Goal: Task Accomplishment & Management: Use online tool/utility

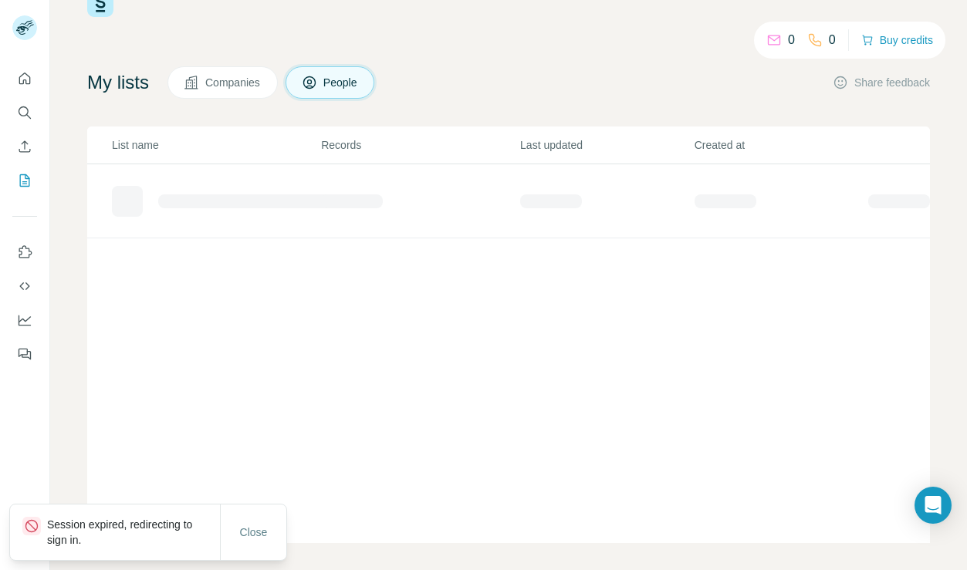
scroll to position [56, 0]
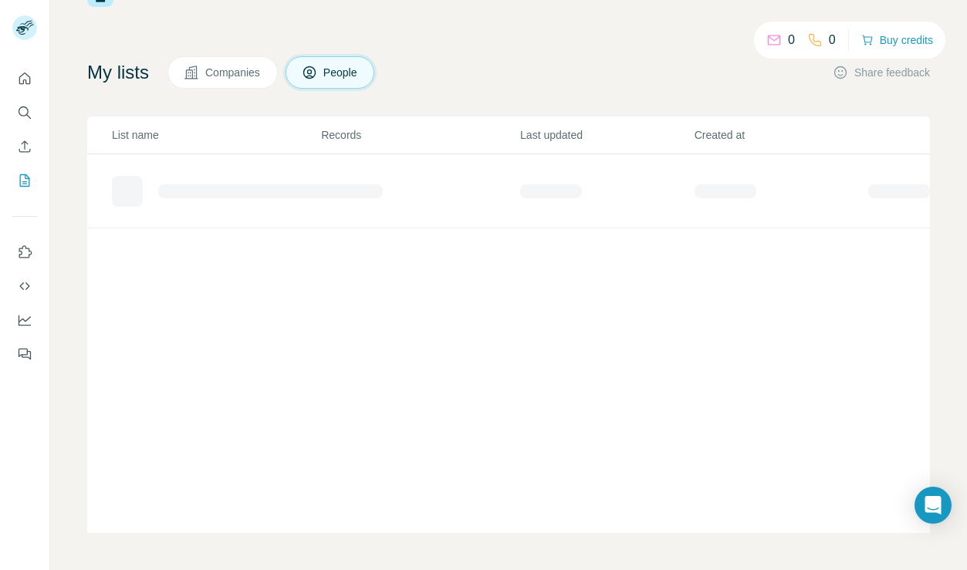
click at [358, 77] on span "People" at bounding box center [341, 72] width 36 height 15
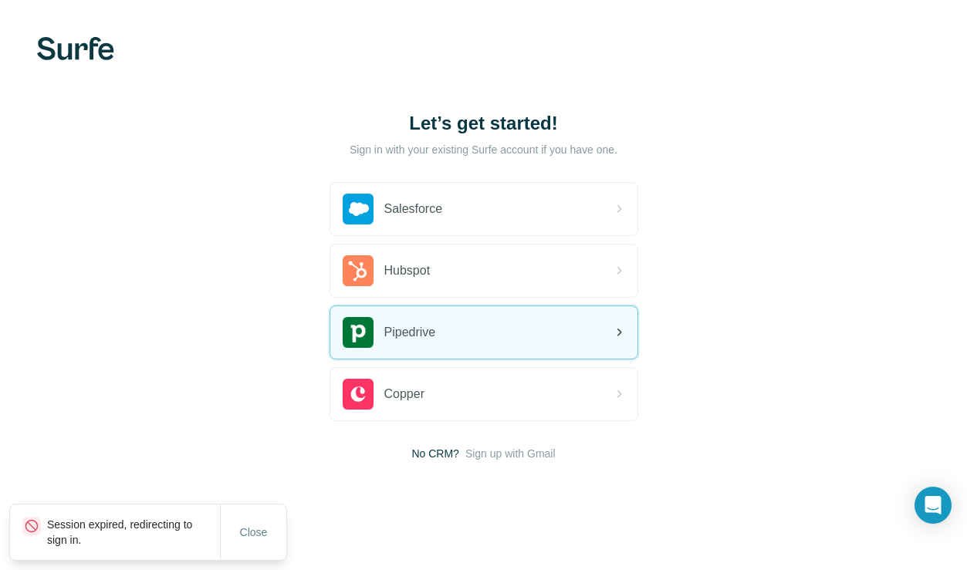
click at [516, 332] on div "Pipedrive" at bounding box center [483, 332] width 307 height 52
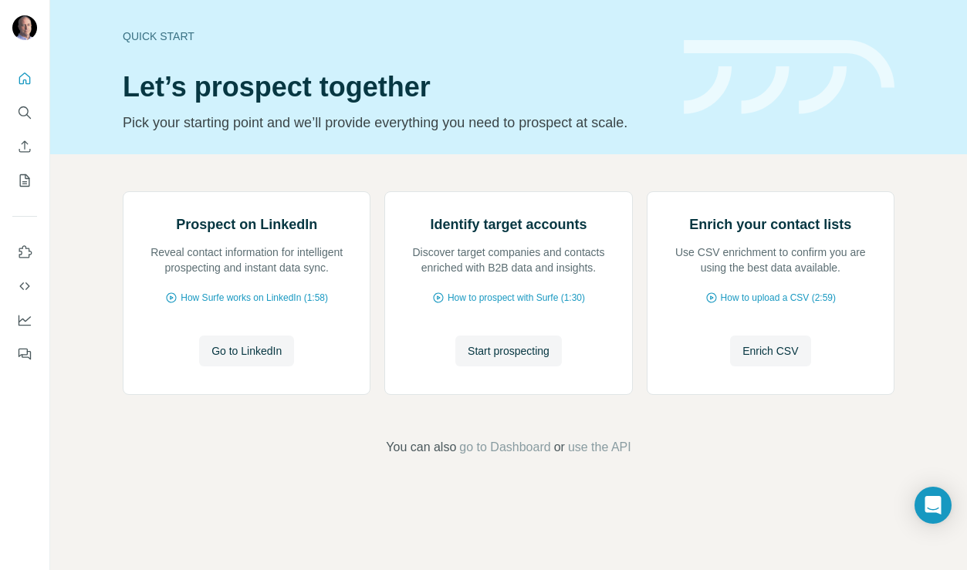
scroll to position [62, 0]
click at [22, 82] on icon "Quick start" at bounding box center [24, 78] width 15 height 15
click at [24, 180] on icon "My lists" at bounding box center [24, 180] width 15 height 15
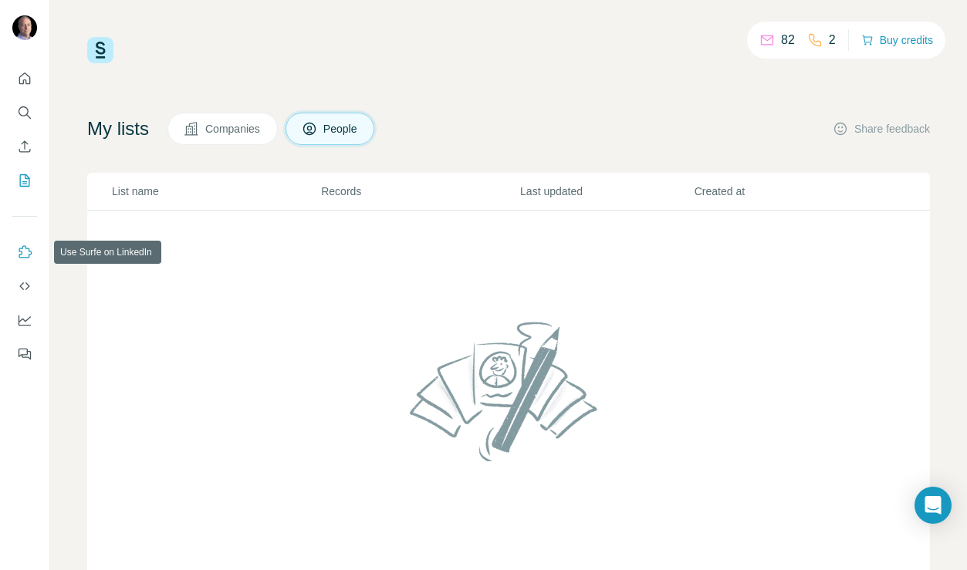
click at [22, 255] on icon "Use Surfe on LinkedIn" at bounding box center [24, 252] width 15 height 15
click at [29, 257] on icon "Use Surfe on LinkedIn" at bounding box center [25, 251] width 13 height 12
click at [25, 320] on icon "Dashboard" at bounding box center [25, 319] width 12 height 6
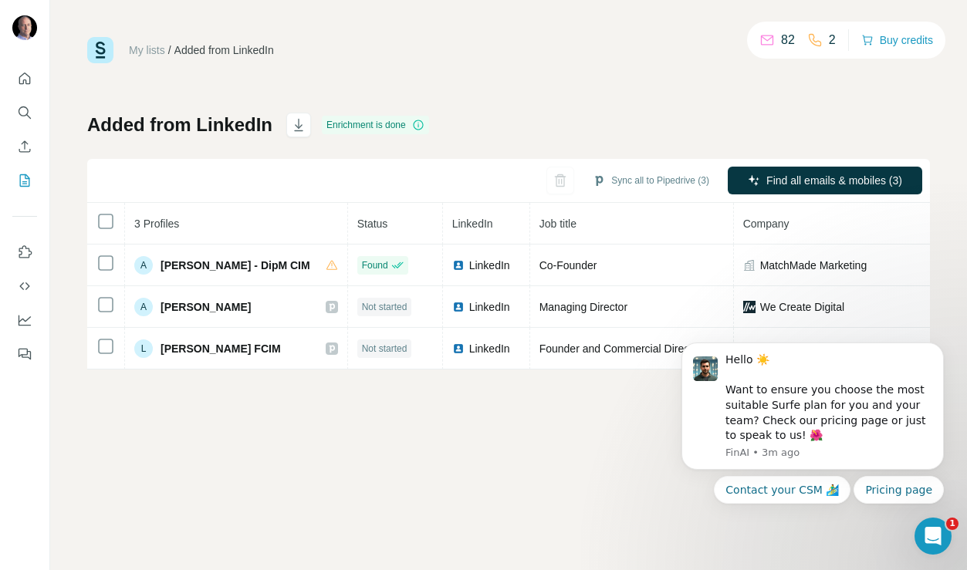
click at [278, 418] on div "My lists / Added from LinkedIn 82 2 Buy credits Added from LinkedIn Enrichment …" at bounding box center [508, 285] width 917 height 570
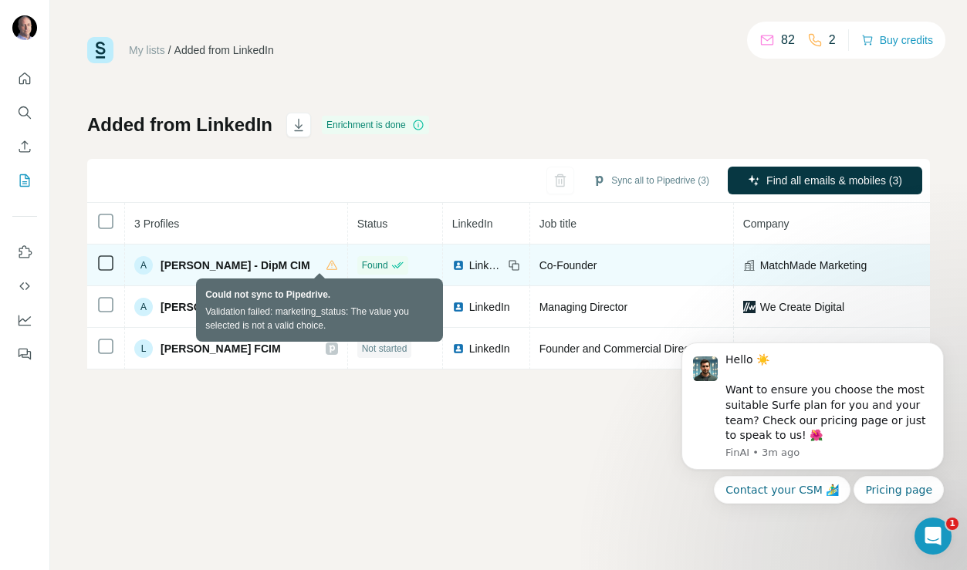
click at [326, 266] on icon at bounding box center [332, 265] width 12 height 12
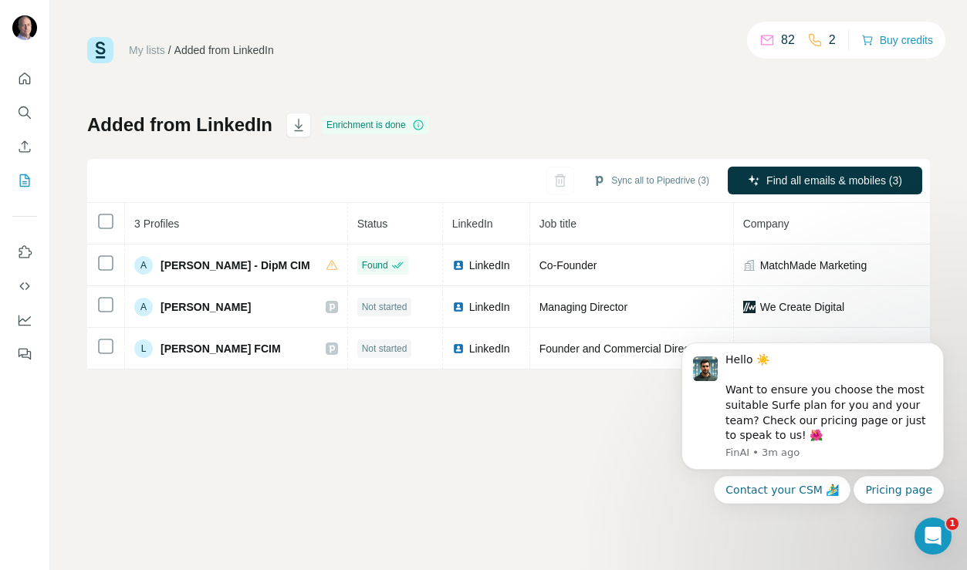
click at [531, 72] on div "My lists / Added from LinkedIn 82 2 Buy credits Added from LinkedIn Enrichment …" at bounding box center [508, 203] width 843 height 333
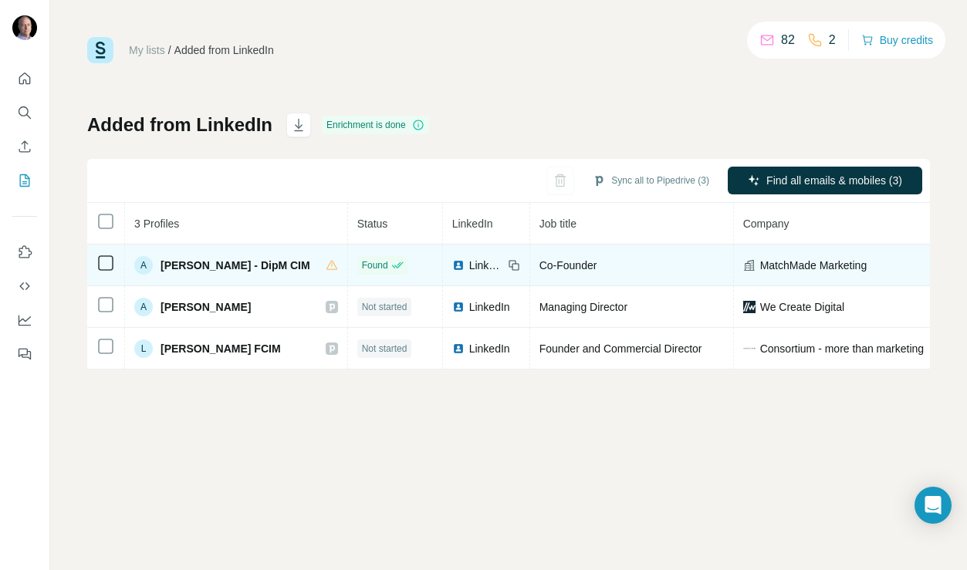
click at [229, 265] on span "[PERSON_NAME] - DipM CIM" at bounding box center [236, 265] width 150 height 15
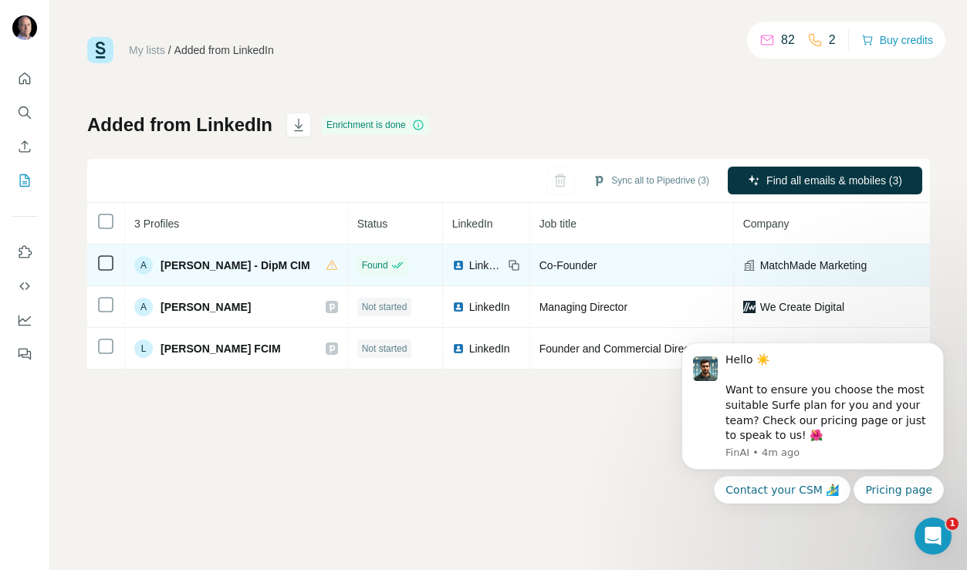
click at [207, 269] on span "[PERSON_NAME] - DipM CIM" at bounding box center [236, 265] width 150 height 15
click at [206, 269] on span "[PERSON_NAME] - DipM CIM" at bounding box center [236, 265] width 150 height 15
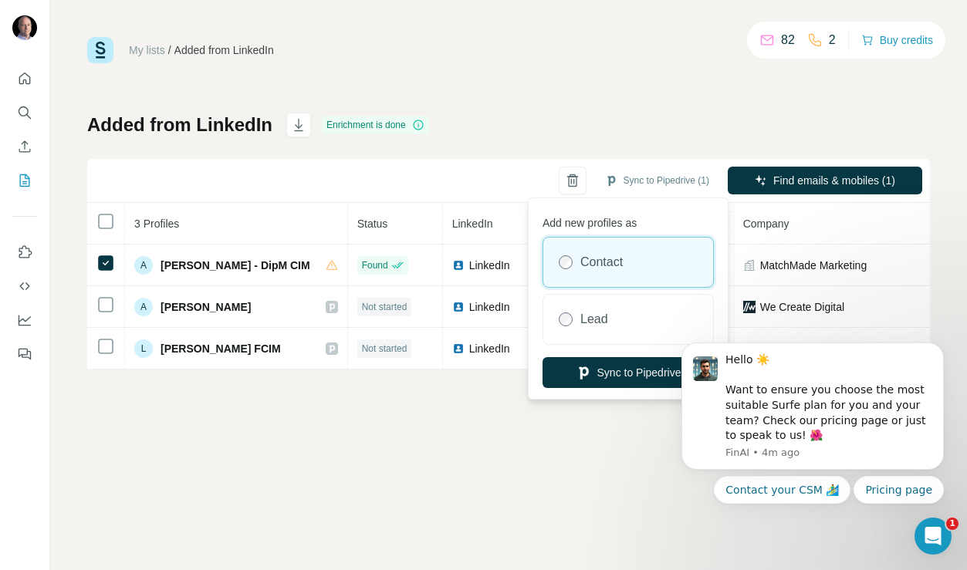
click at [645, 271] on div "Contact" at bounding box center [628, 262] width 170 height 49
click at [622, 367] on button "Sync to Pipedrive" at bounding box center [628, 372] width 171 height 31
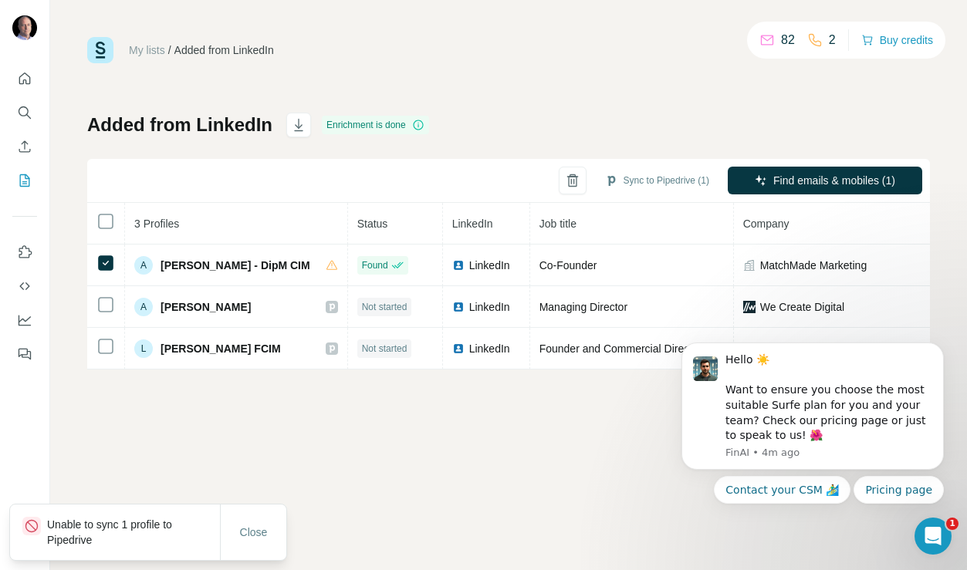
click at [177, 539] on p "Unable to sync 1 profile to Pipedrive" at bounding box center [133, 532] width 173 height 31
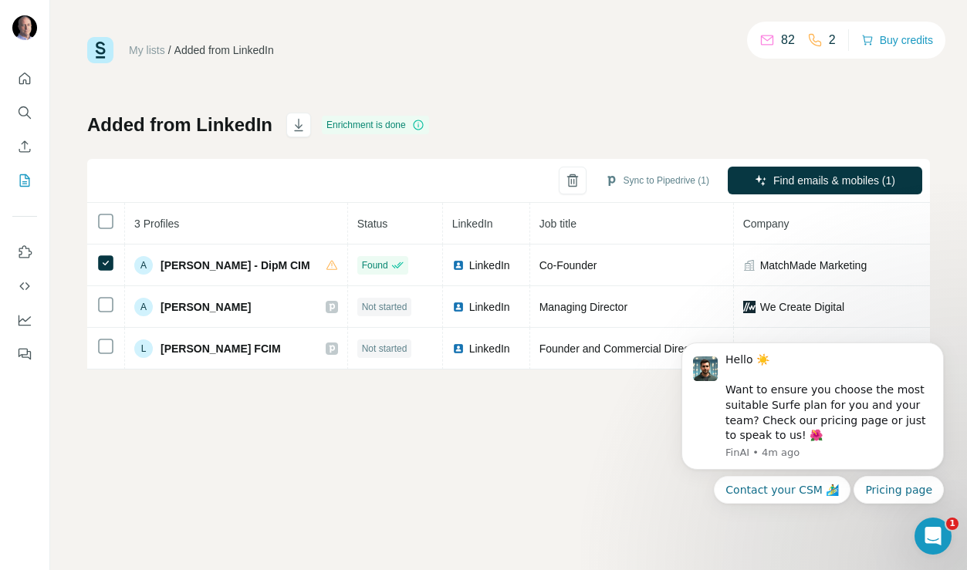
click at [655, 113] on div "Added from LinkedIn Enrichment is done Sync to Pipedrive (1) Find emails & mobi…" at bounding box center [508, 241] width 843 height 257
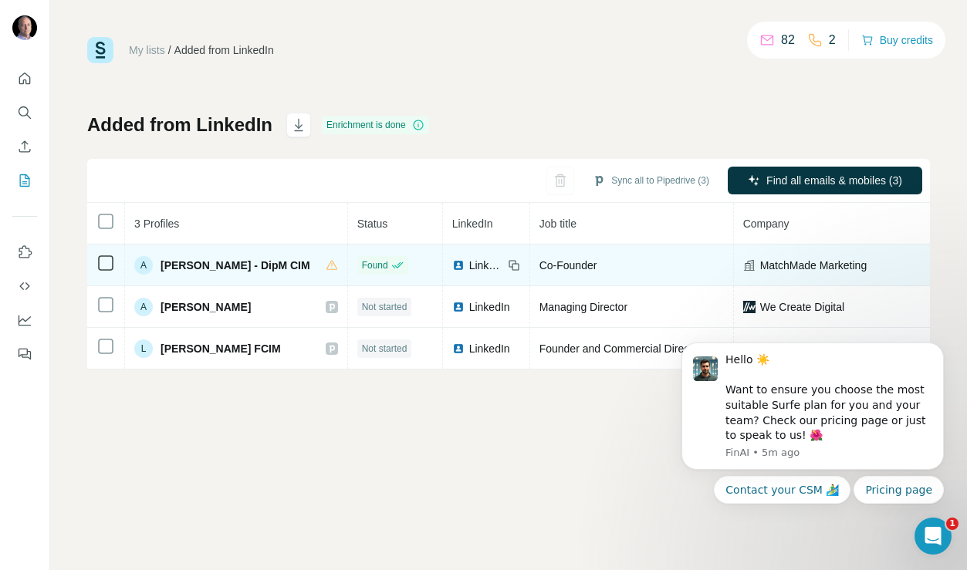
click at [203, 269] on span "[PERSON_NAME] - DipM CIM" at bounding box center [236, 265] width 150 height 15
